Goal: Task Accomplishment & Management: Complete application form

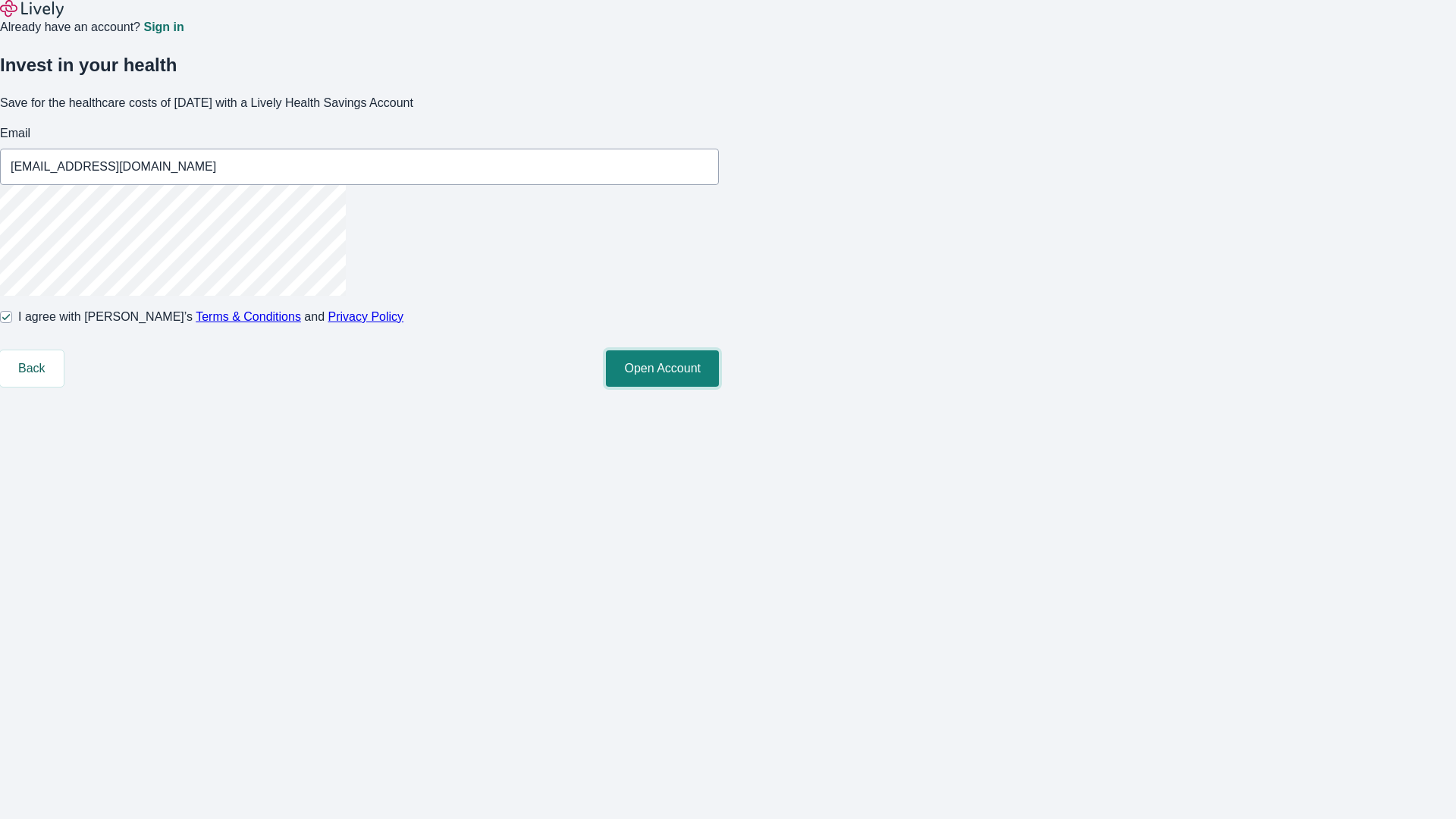
click at [719, 387] on button "Open Account" at bounding box center [662, 368] width 113 height 37
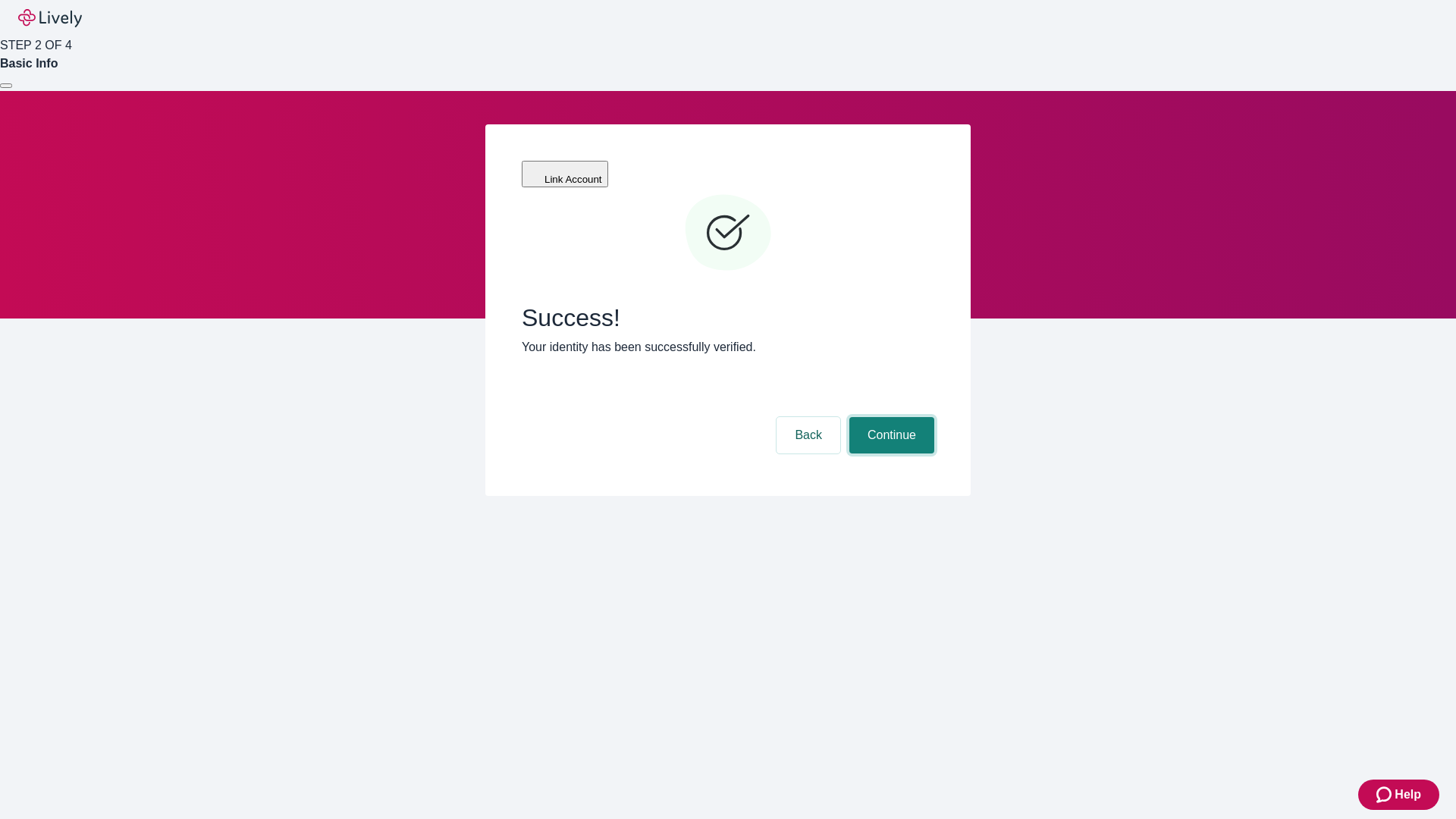
click at [890, 417] on button "Continue" at bounding box center [892, 436] width 85 height 37
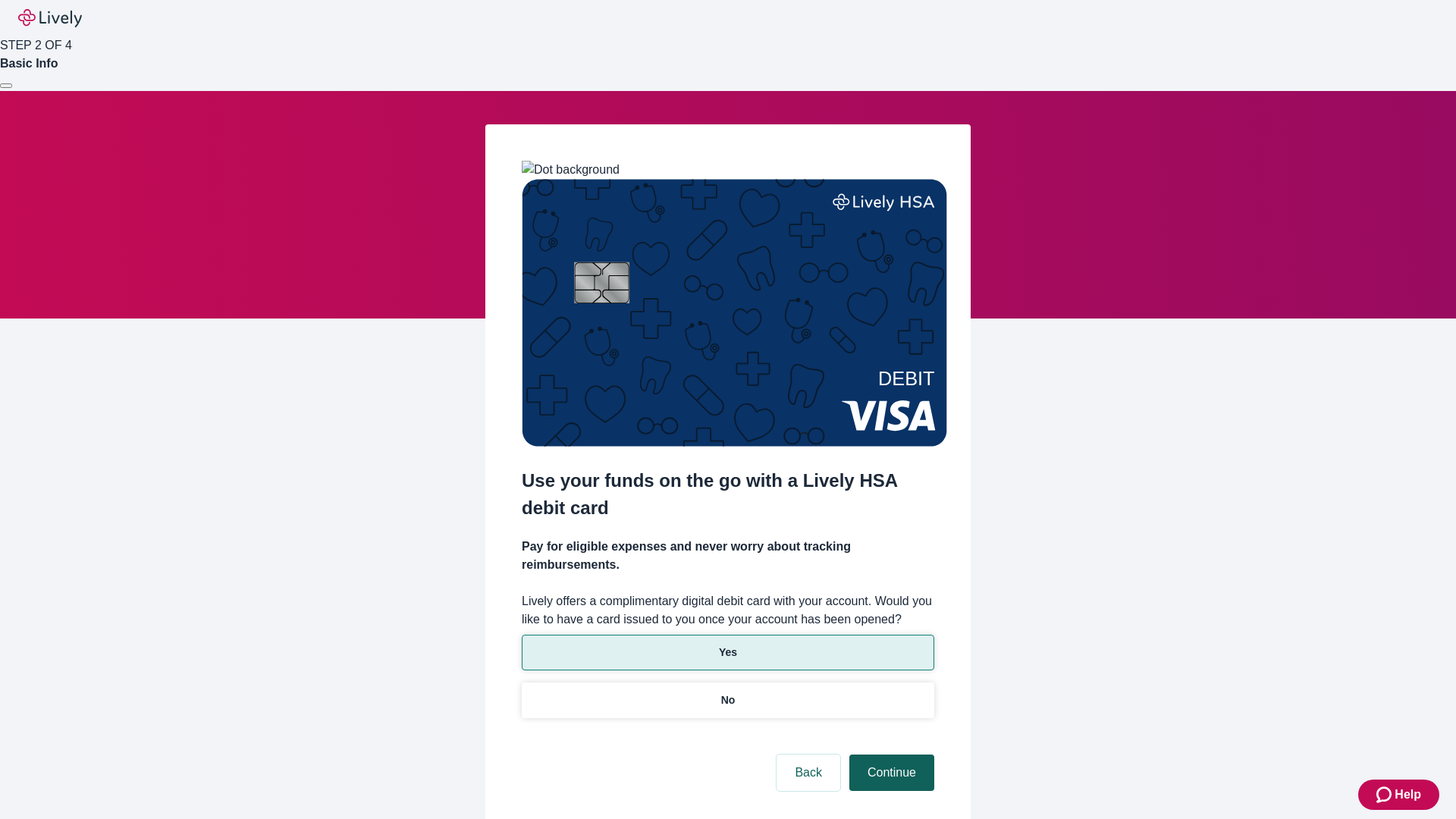
click at [728, 692] on p "No" at bounding box center [728, 700] width 14 height 16
click at [890, 754] on button "Continue" at bounding box center [892, 773] width 85 height 37
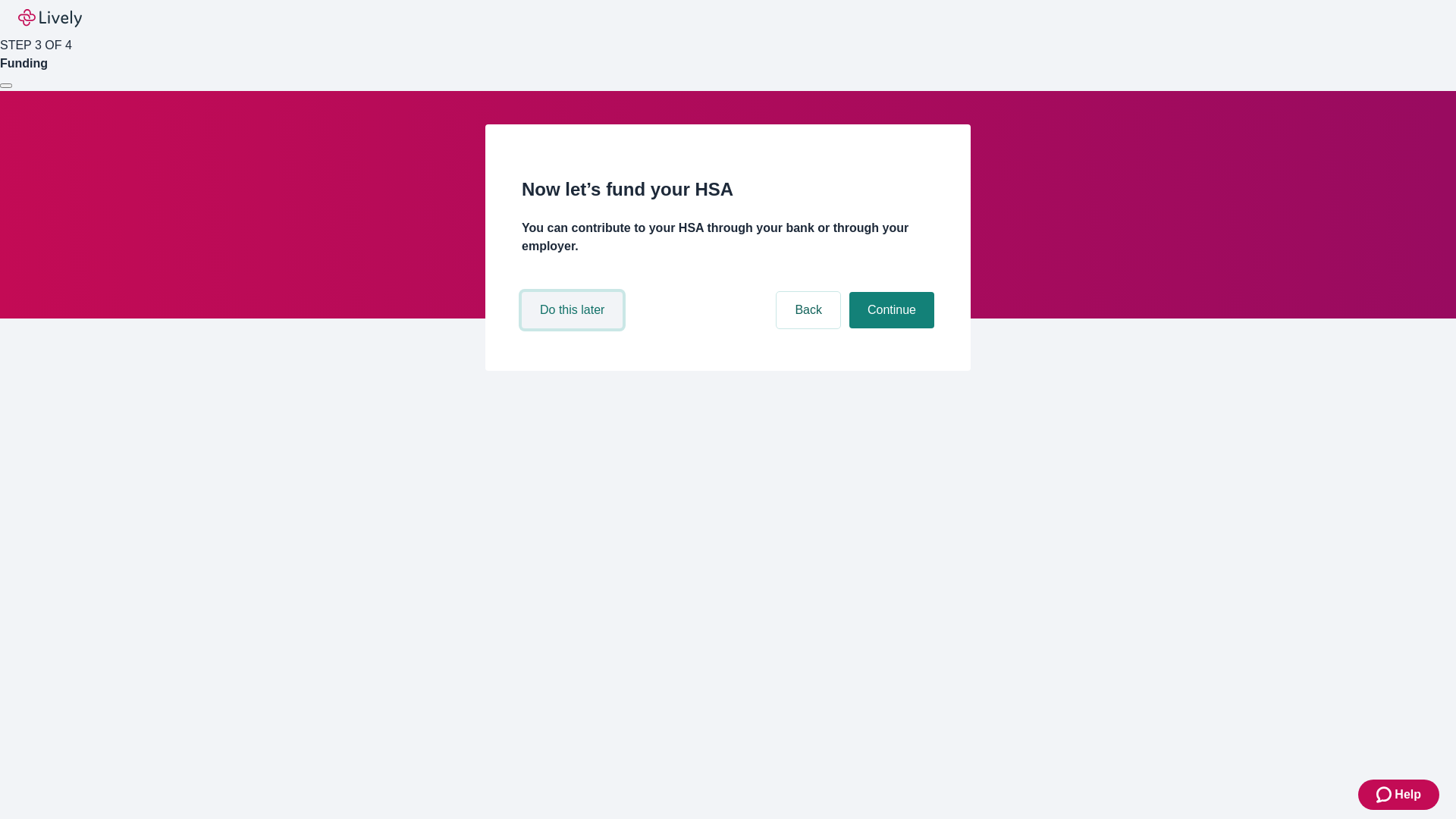
click at [574, 328] on button "Do this later" at bounding box center [571, 310] width 100 height 37
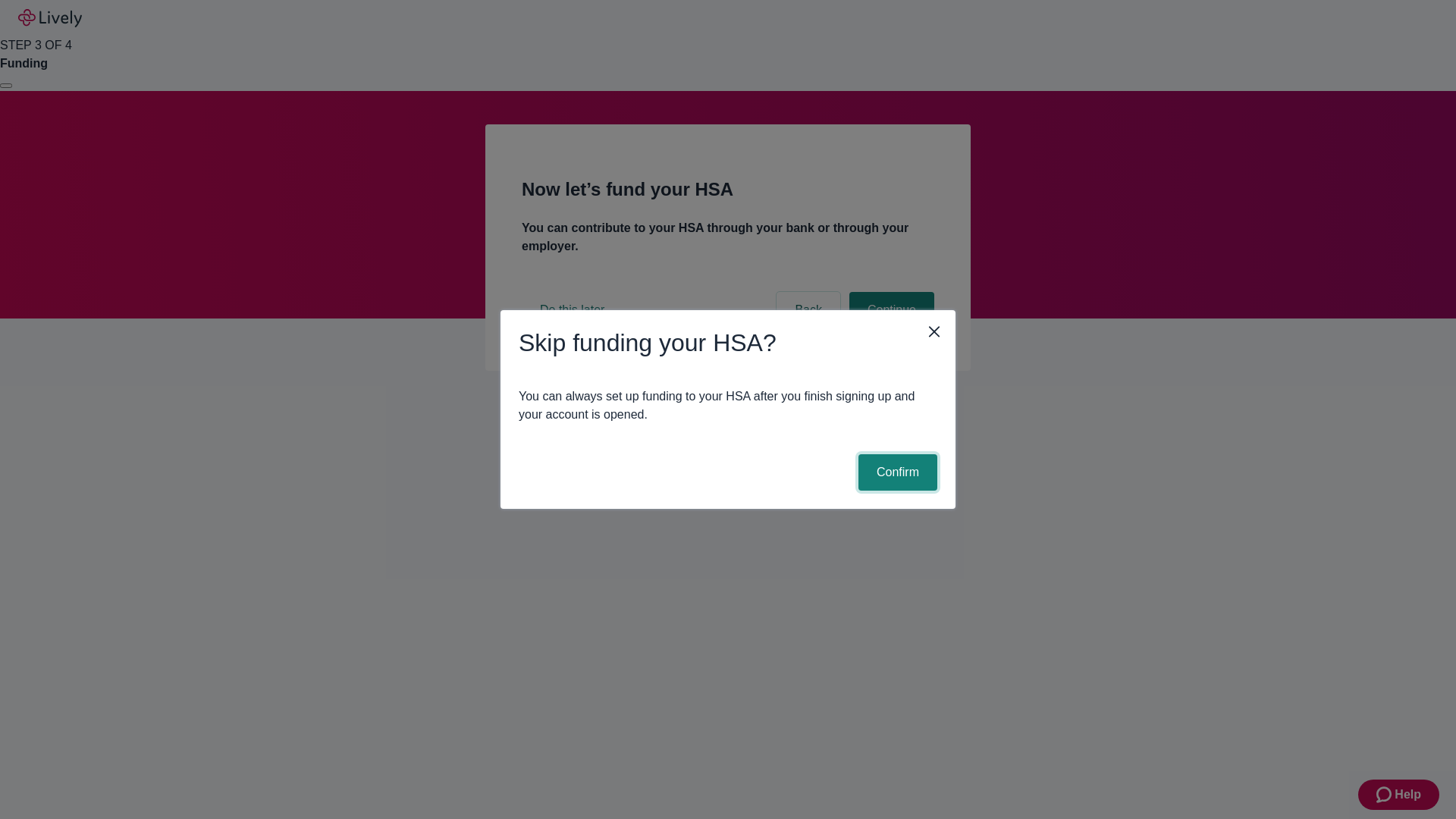
click at [896, 472] on button "Confirm" at bounding box center [898, 472] width 79 height 37
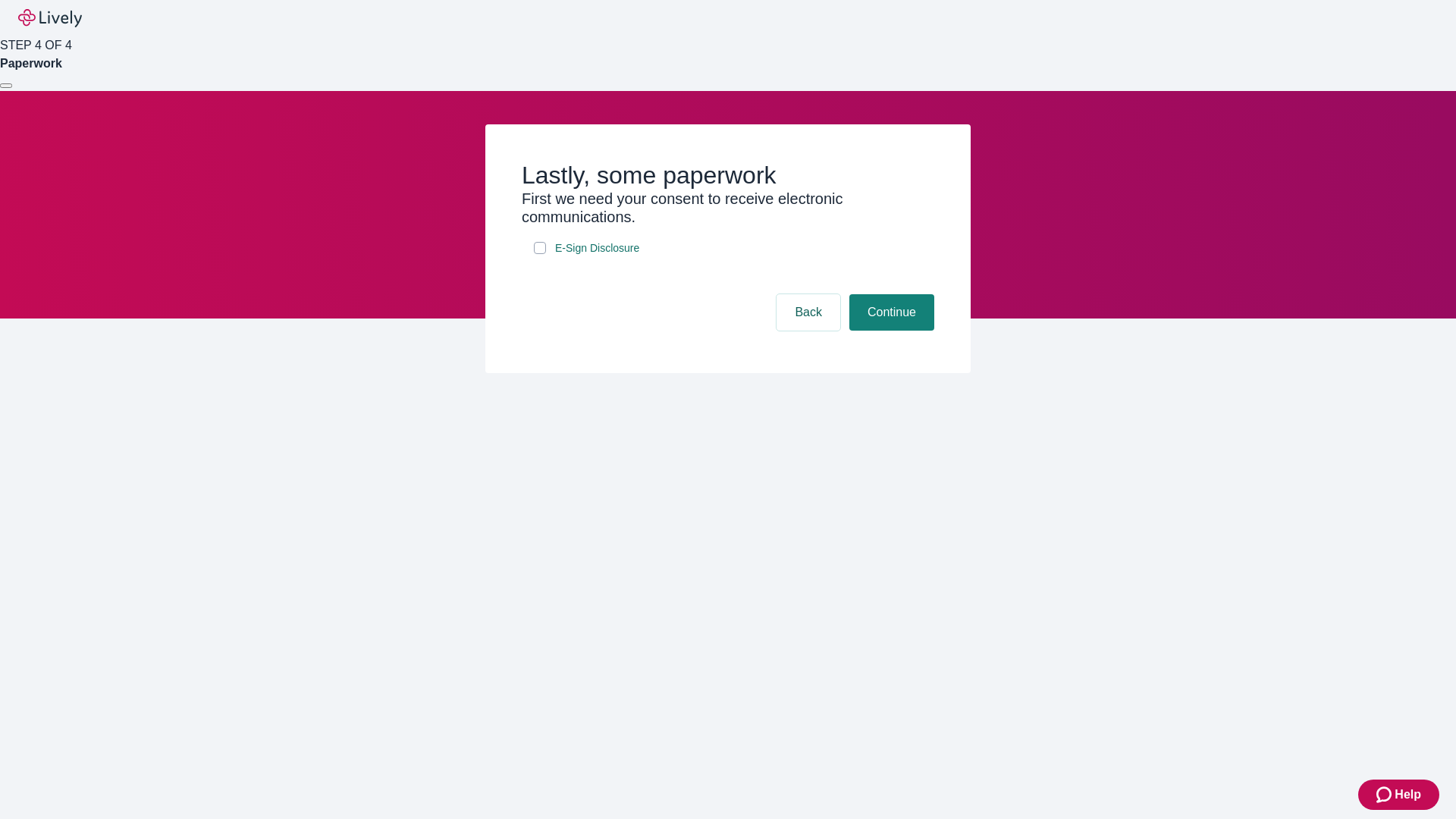
click at [540, 254] on input "E-Sign Disclosure" at bounding box center [540, 248] width 12 height 12
checkbox input "true"
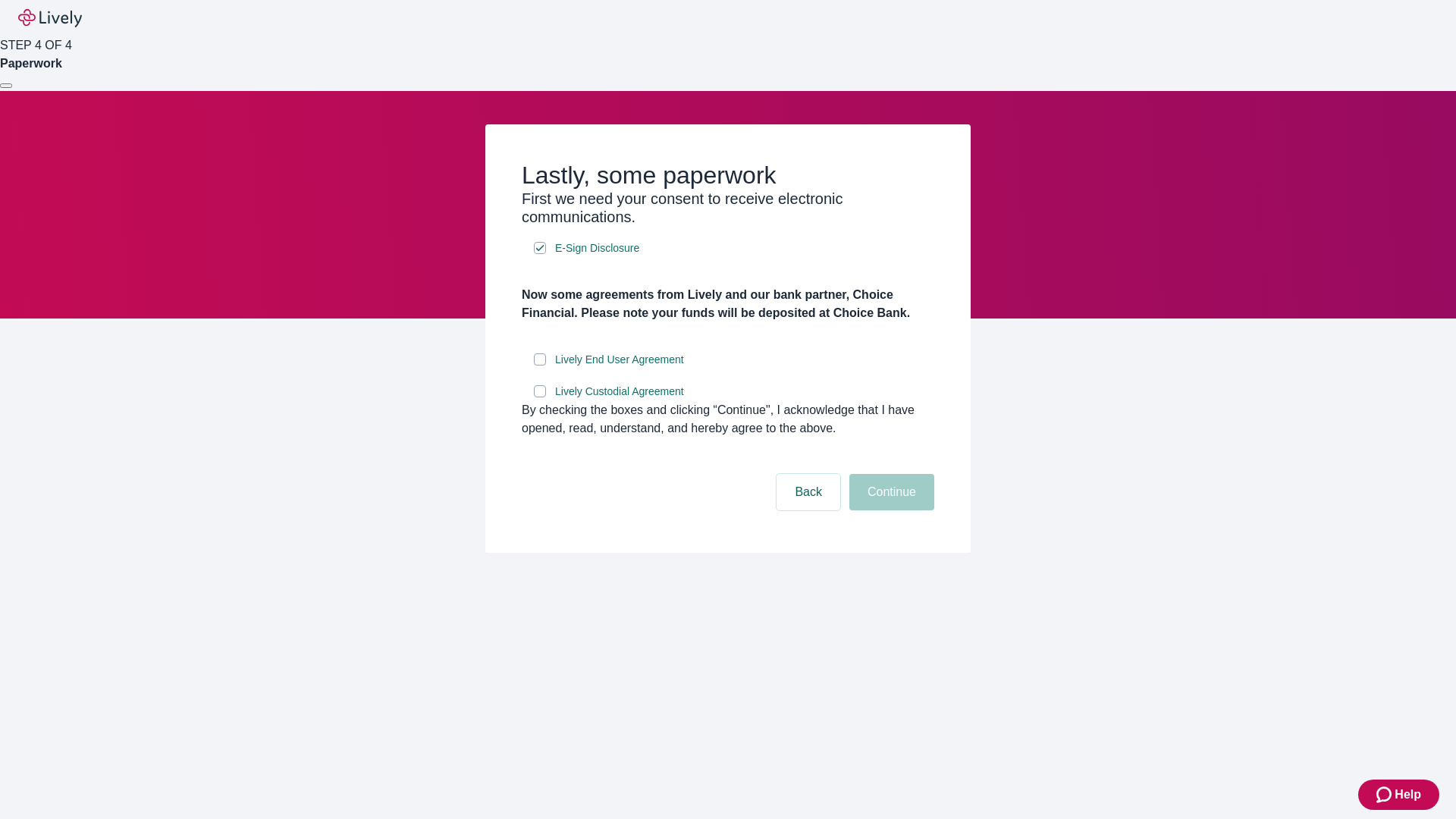
click at [540, 366] on input "Lively End User Agreement" at bounding box center [540, 360] width 12 height 12
checkbox input "true"
click at [540, 397] on input "Lively Custodial Agreement" at bounding box center [540, 391] width 12 height 12
checkbox input "true"
click at [890, 510] on button "Continue" at bounding box center [892, 492] width 85 height 37
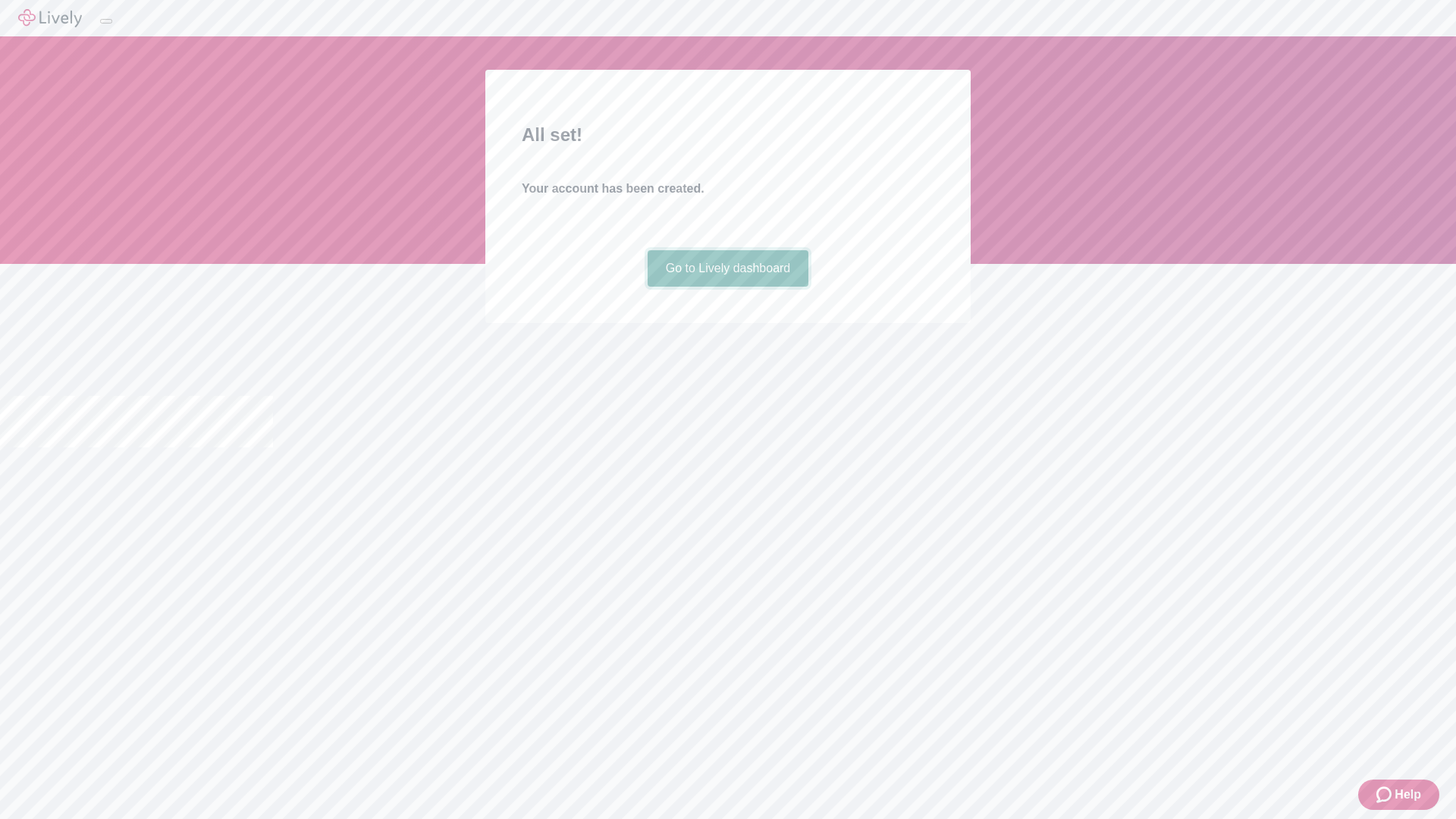
click at [728, 286] on link "Go to Lively dashboard" at bounding box center [728, 269] width 162 height 37
